Goal: Task Accomplishment & Management: Complete application form

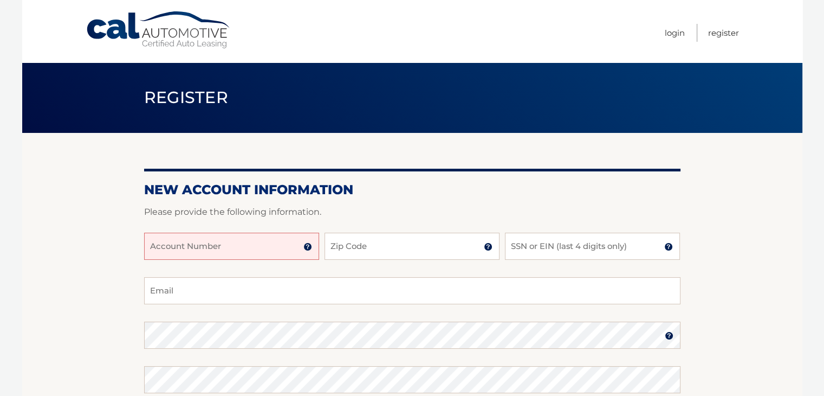
click at [267, 249] on input "Account Number" at bounding box center [231, 245] width 175 height 27
type input "44456017340"
click at [362, 247] on input "Zip Code" at bounding box center [412, 245] width 175 height 27
click at [366, 246] on input "Zip Code" at bounding box center [412, 245] width 175 height 27
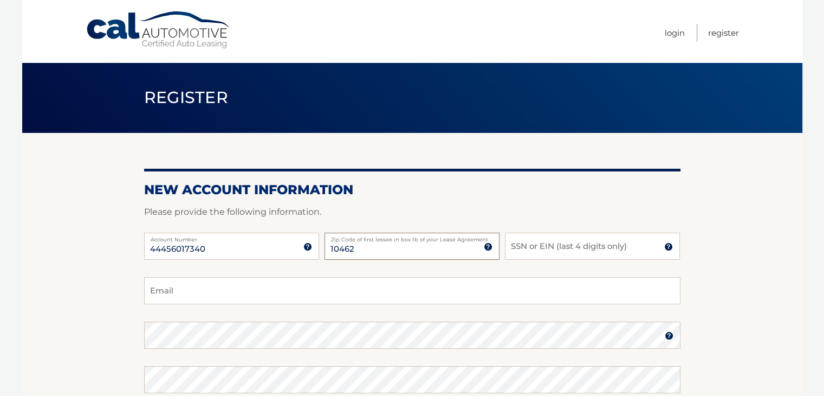
type input "10462"
click at [526, 248] on input "SSN or EIN (last 4 digits only)" at bounding box center [592, 245] width 175 height 27
type input "8250"
click at [199, 293] on input "Email" at bounding box center [412, 290] width 537 height 27
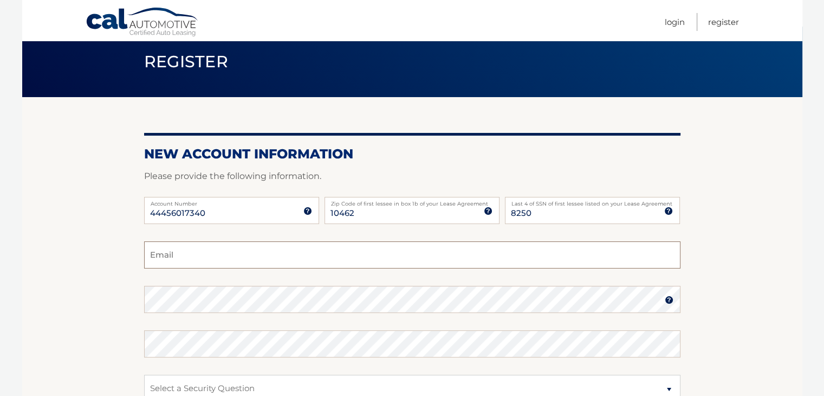
scroll to position [54, 0]
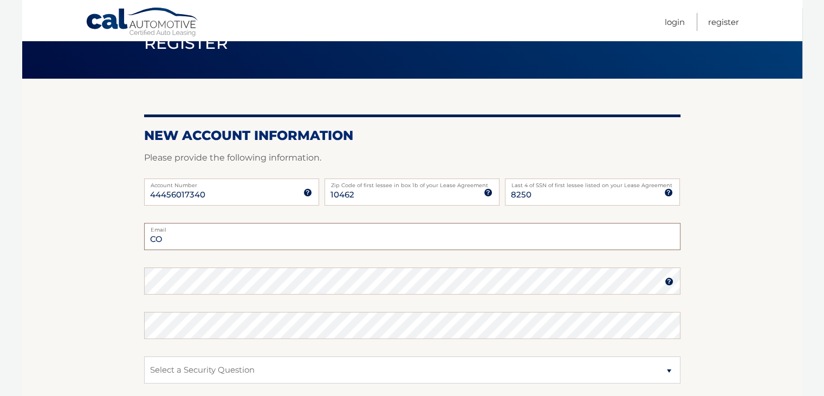
type input "C"
type input "[EMAIL_ADDRESS][DOMAIN_NAME]"
click at [667, 280] on img at bounding box center [669, 281] width 9 height 9
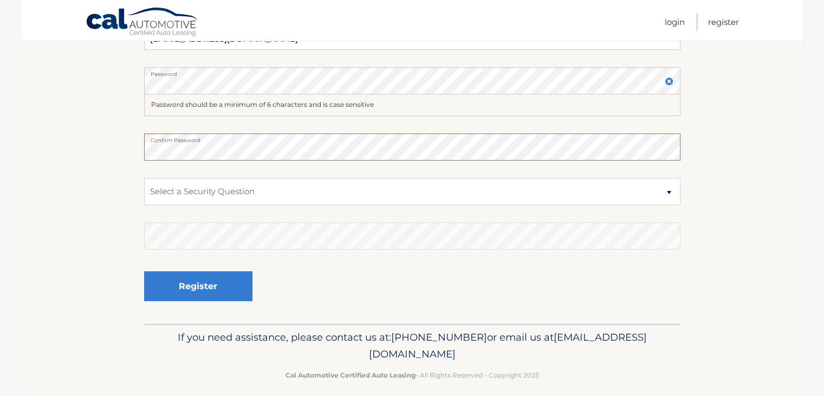
scroll to position [264, 0]
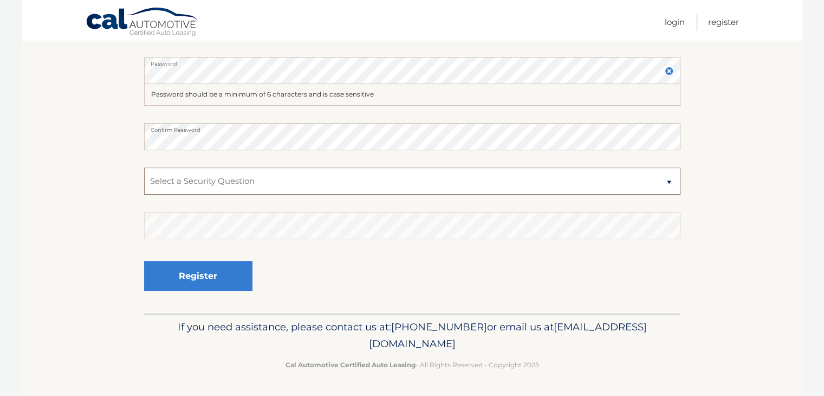
click at [670, 183] on select "Select a Security Question What was the name of your elementary school? What is…" at bounding box center [412, 180] width 537 height 27
select select "3"
click at [144, 167] on select "Select a Security Question What was the name of your elementary school? What is…" at bounding box center [412, 180] width 537 height 27
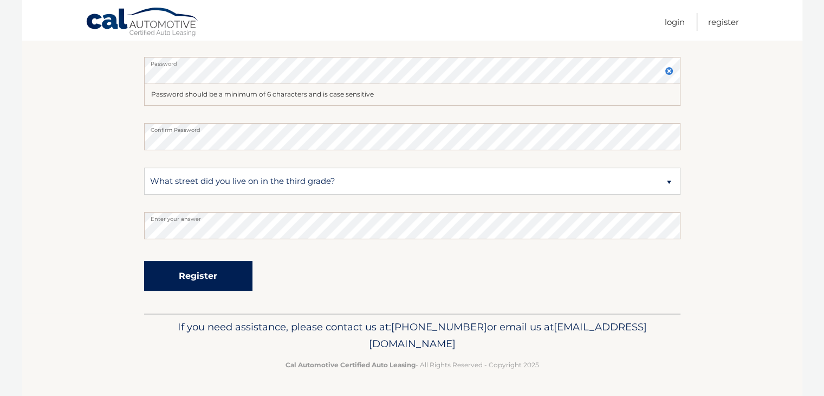
click at [217, 276] on button "Register" at bounding box center [198, 276] width 108 height 30
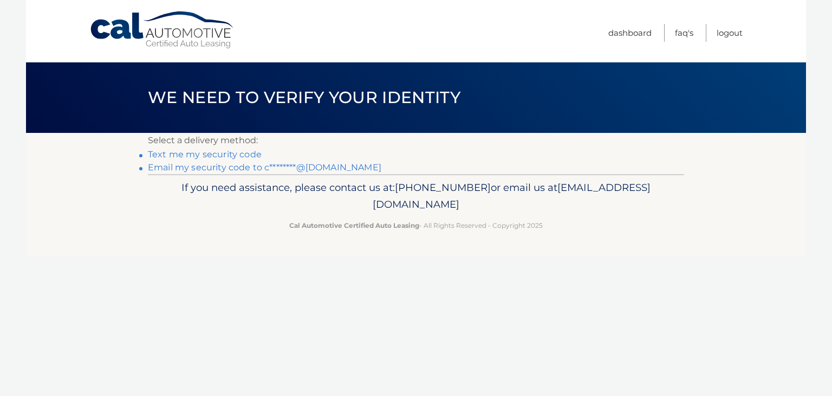
click at [222, 155] on link "Text me my security code" at bounding box center [205, 154] width 114 height 10
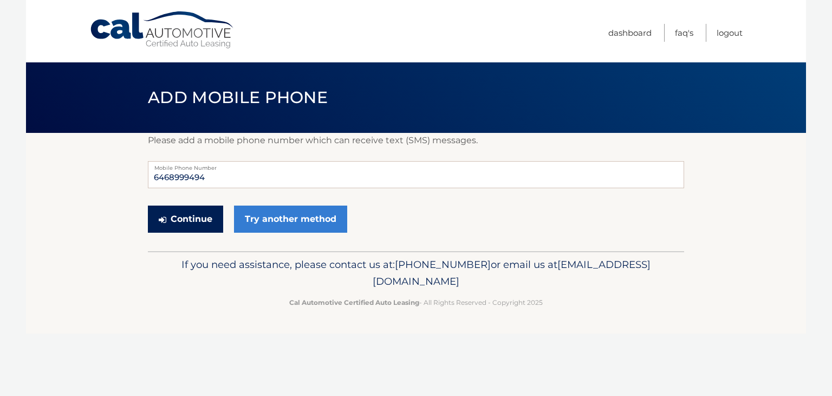
click at [196, 216] on button "Continue" at bounding box center [185, 218] width 75 height 27
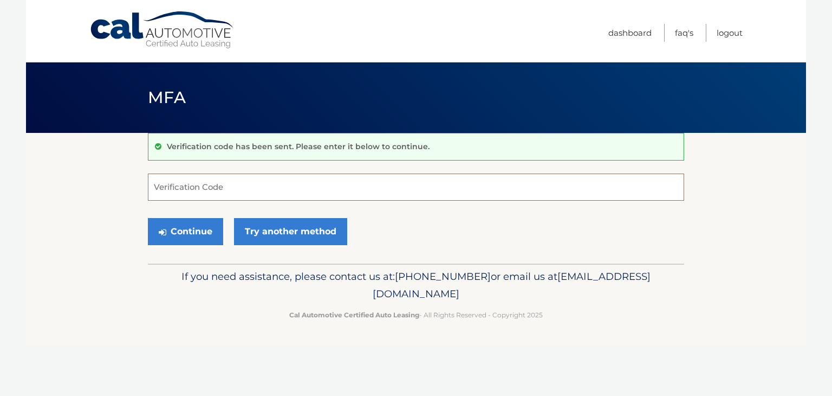
click at [196, 189] on input "Verification Code" at bounding box center [416, 186] width 537 height 27
type input "793462"
click at [184, 230] on button "Continue" at bounding box center [185, 231] width 75 height 27
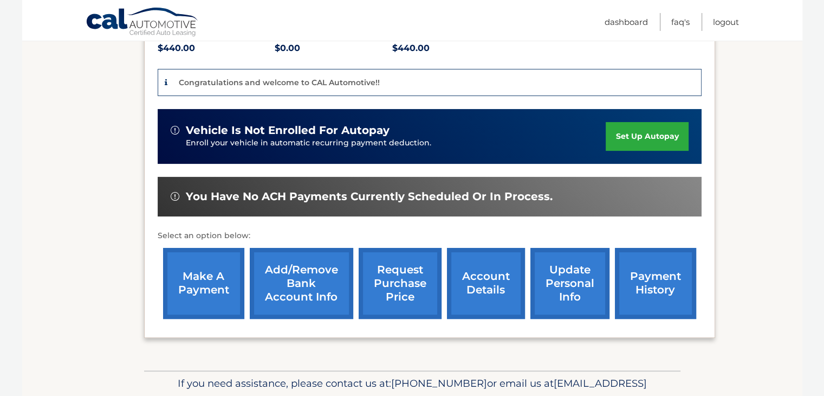
scroll to position [271, 0]
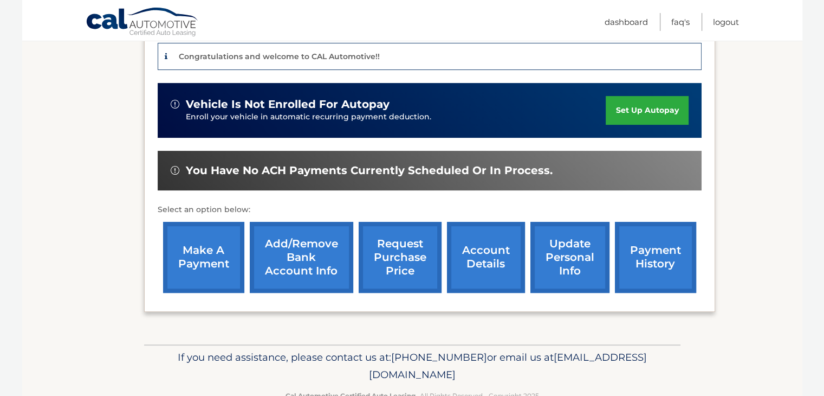
click at [487, 262] on link "account details" at bounding box center [486, 257] width 78 height 71
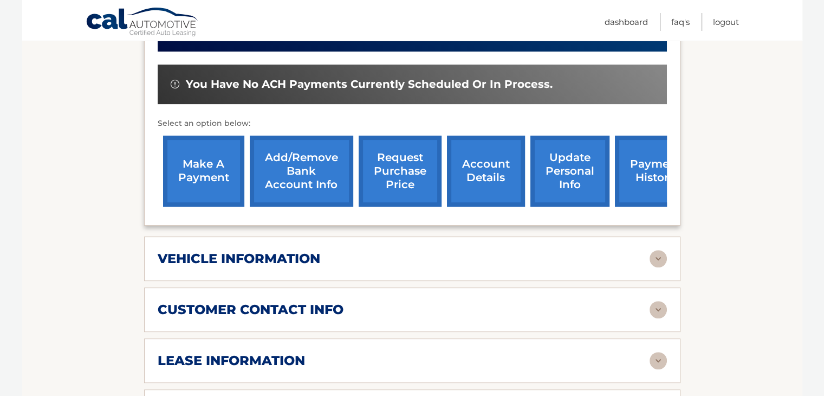
scroll to position [434, 0]
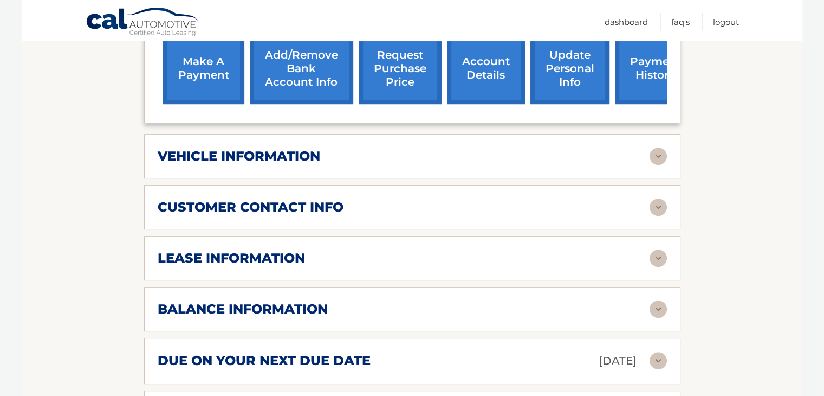
click at [655, 154] on img at bounding box center [658, 155] width 17 height 17
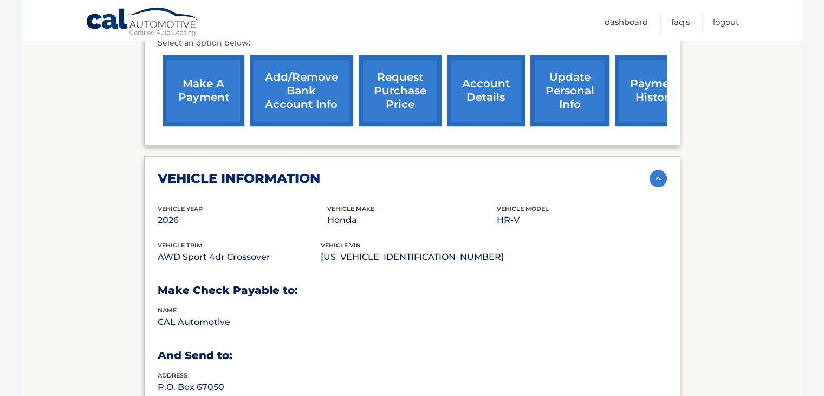
scroll to position [325, 0]
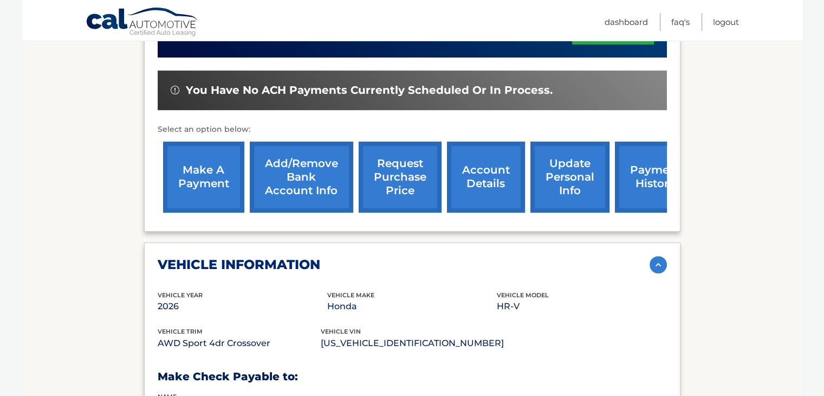
click at [656, 260] on img at bounding box center [658, 264] width 17 height 17
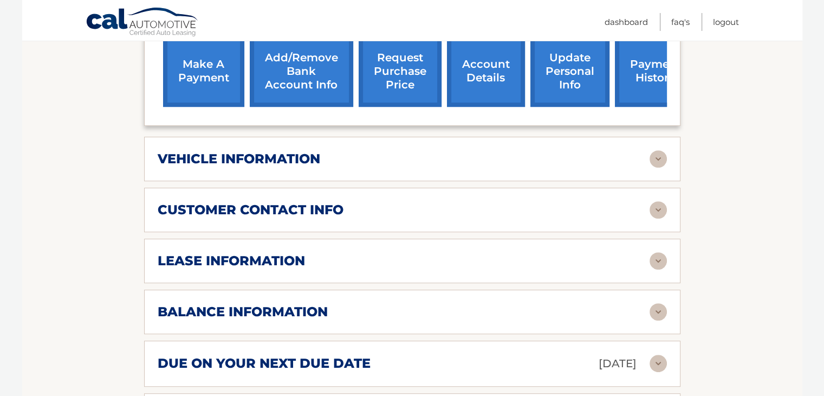
scroll to position [434, 0]
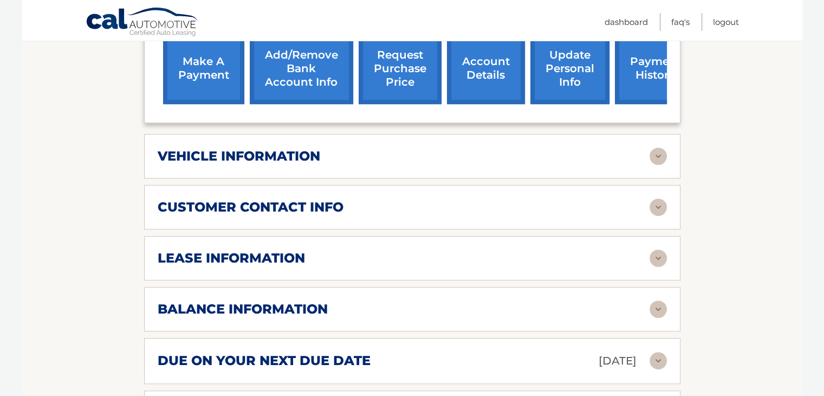
click at [658, 203] on img at bounding box center [658, 206] width 17 height 17
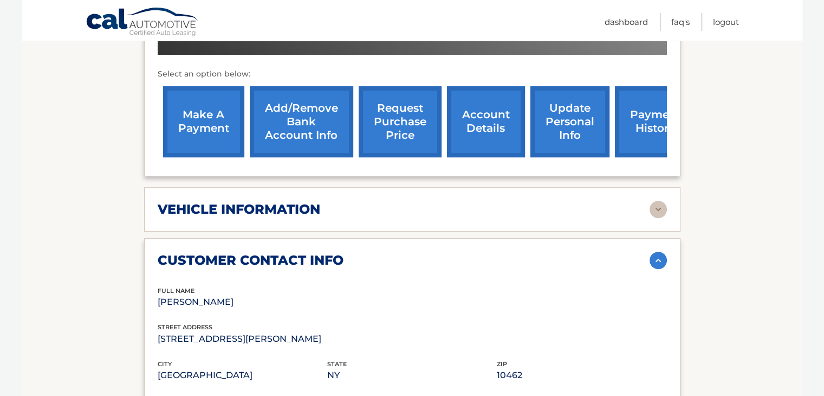
scroll to position [379, 0]
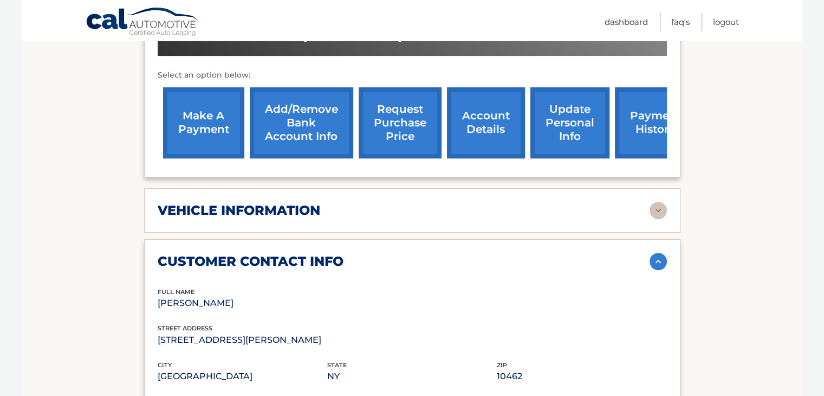
click at [660, 259] on img at bounding box center [658, 261] width 17 height 17
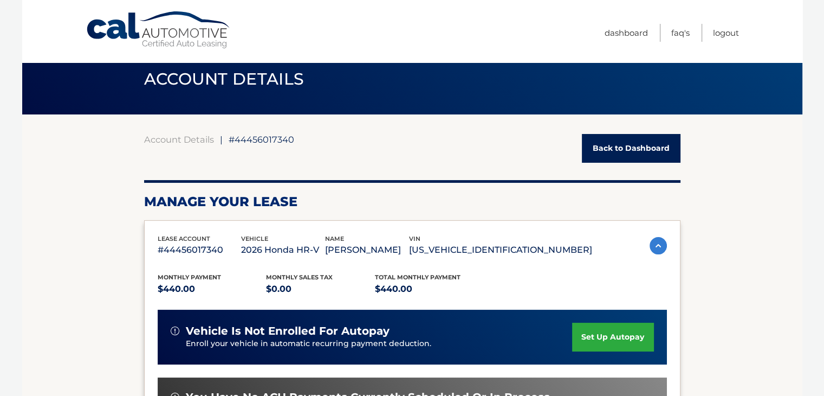
scroll to position [0, 0]
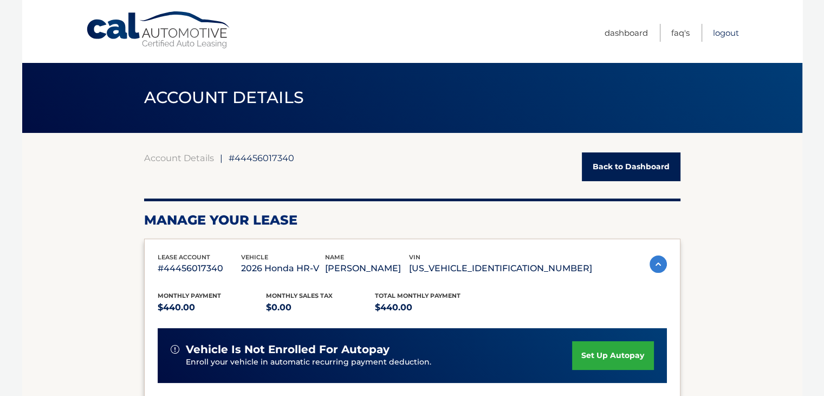
click at [729, 33] on link "Logout" at bounding box center [726, 33] width 26 height 18
